Goal: Navigation & Orientation: Find specific page/section

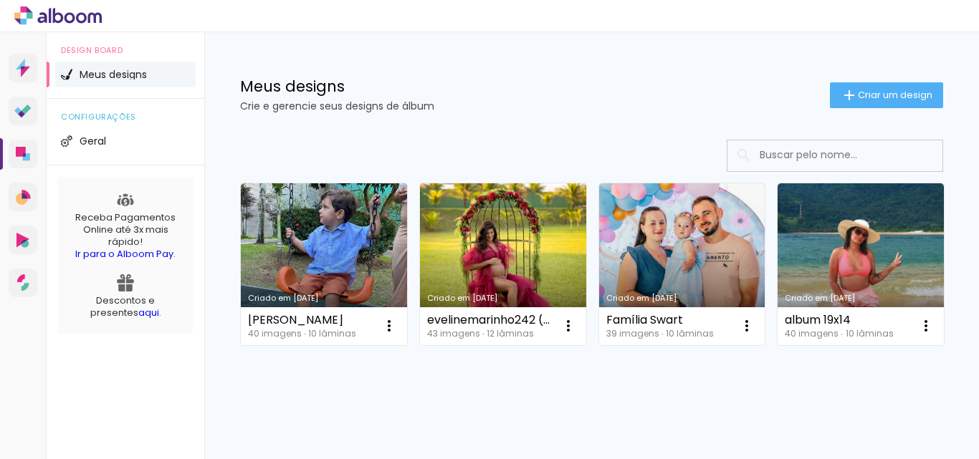
click at [93, 72] on span "Meus designs" at bounding box center [113, 74] width 67 height 10
click at [47, 23] on icon at bounding box center [57, 15] width 87 height 19
click at [61, 18] on icon at bounding box center [58, 15] width 11 height 15
